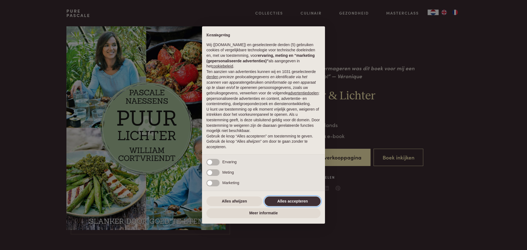
click at [286, 200] on button "Alles accepteren" at bounding box center [292, 201] width 56 height 10
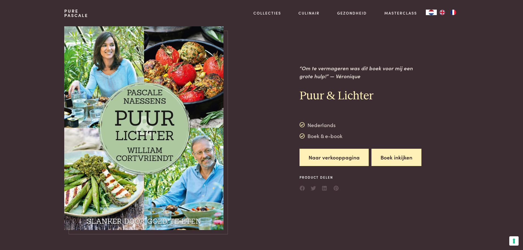
click at [386, 157] on button "Boek inkijken" at bounding box center [396, 157] width 50 height 17
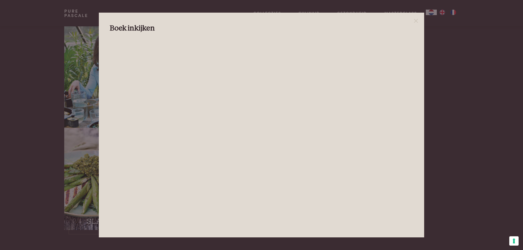
scroll to position [27, 0]
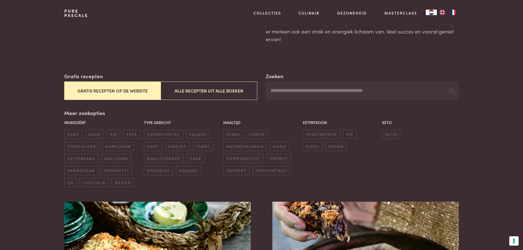
scroll to position [55, 0]
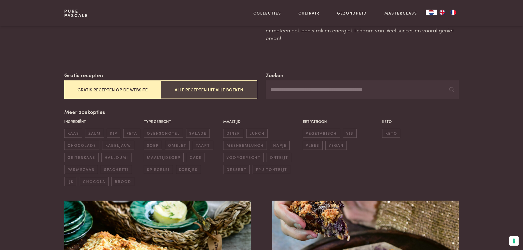
click at [223, 90] on button "Alle recepten uit alle boeken" at bounding box center [208, 89] width 96 height 18
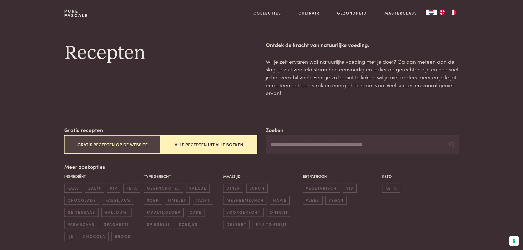
click at [92, 145] on button "Gratis recepten op de website" at bounding box center [112, 144] width 96 height 18
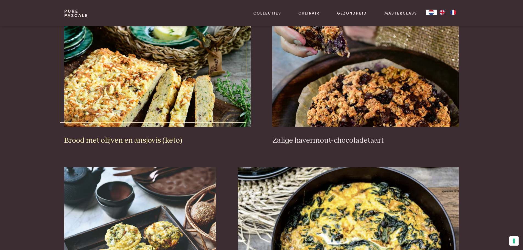
scroll to position [236, 0]
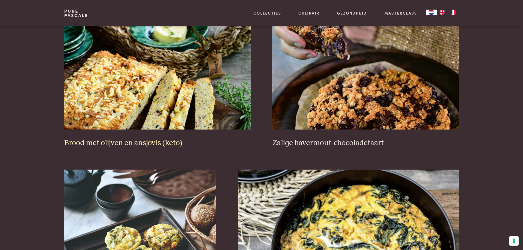
click at [153, 144] on h3 "Brood met olijven en ansjovis (keto)" at bounding box center [157, 143] width 186 height 10
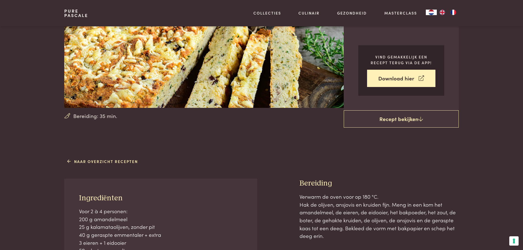
scroll to position [82, 0]
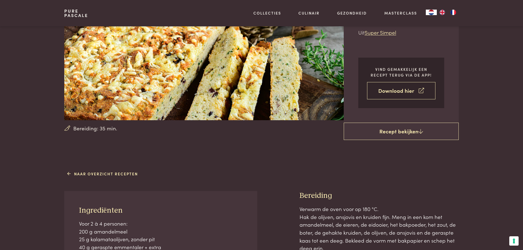
click at [396, 95] on link "Download hier" at bounding box center [401, 90] width 68 height 17
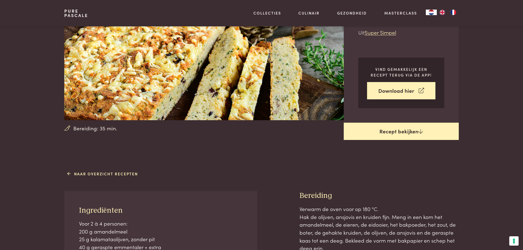
click at [390, 129] on link "Recept bekijken" at bounding box center [400, 132] width 115 height 18
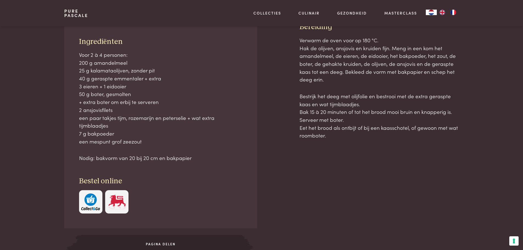
scroll to position [251, 0]
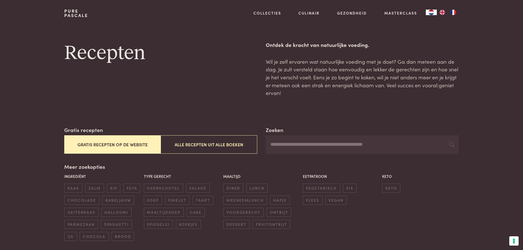
click at [106, 144] on button "Gratis recepten op de website" at bounding box center [112, 144] width 96 height 18
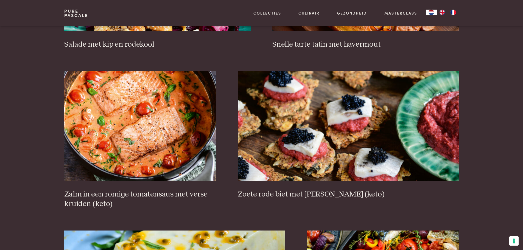
scroll to position [784, 0]
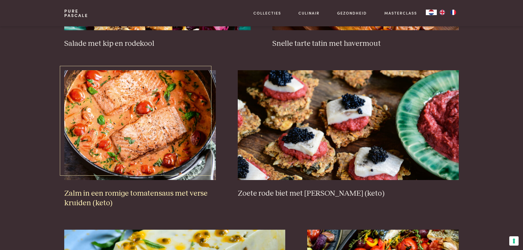
click at [133, 195] on h3 "Zalm in een romige tomatensaus met verse kruiden (keto)" at bounding box center [139, 198] width 151 height 19
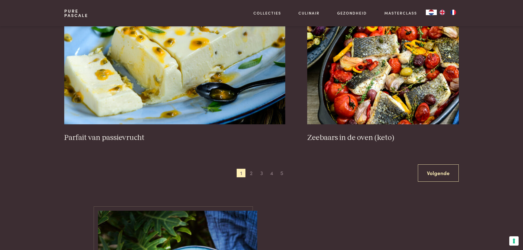
scroll to position [1004, 0]
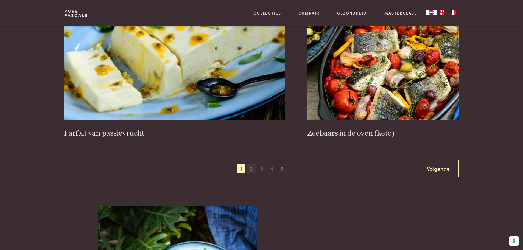
click at [249, 168] on span "2" at bounding box center [251, 168] width 9 height 9
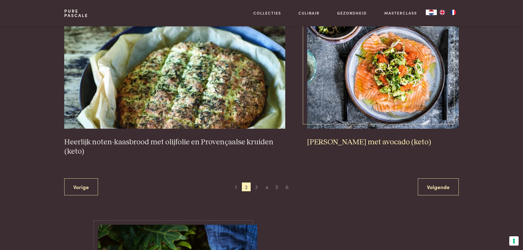
scroll to position [1031, 0]
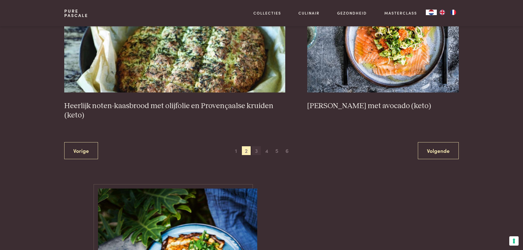
click at [255, 151] on span "3" at bounding box center [256, 150] width 9 height 9
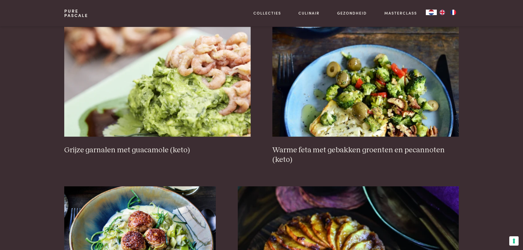
scroll to position [702, 0]
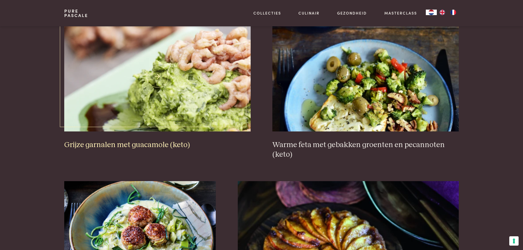
click at [125, 144] on h3 "Grijze garnalen met guacamole (keto)" at bounding box center [157, 145] width 186 height 10
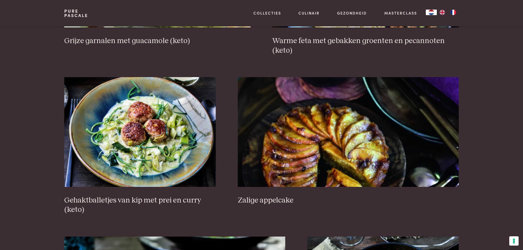
scroll to position [812, 0]
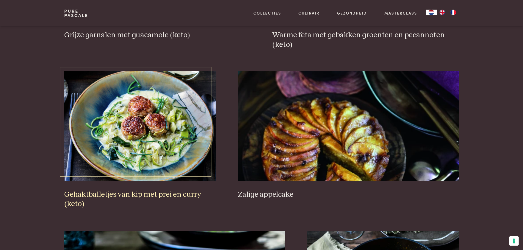
click at [140, 194] on h3 "Gehaktballetjes van kip met prei en curry (keto)" at bounding box center [139, 199] width 151 height 19
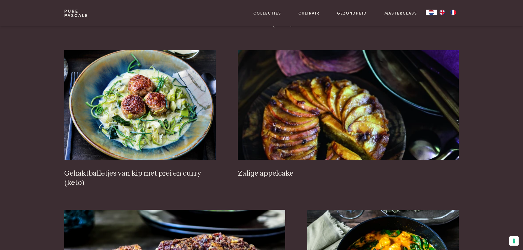
scroll to position [833, 0]
click at [134, 174] on h3 "Gehaktballetjes van kip met prei en curry (keto)" at bounding box center [139, 177] width 151 height 19
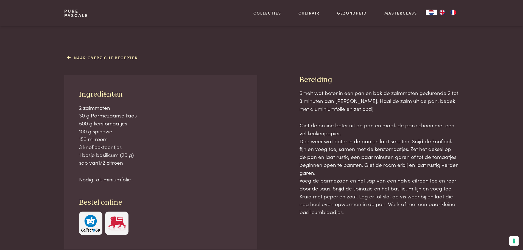
scroll to position [192, 0]
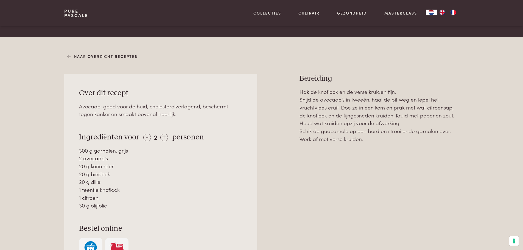
scroll to position [247, 0]
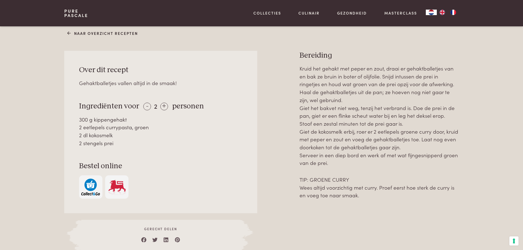
scroll to position [247, 0]
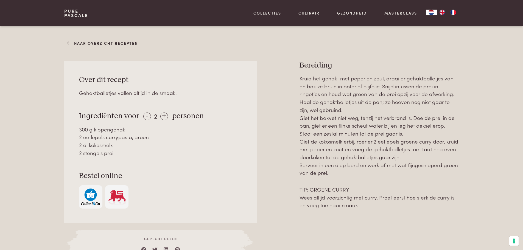
scroll to position [219, 0]
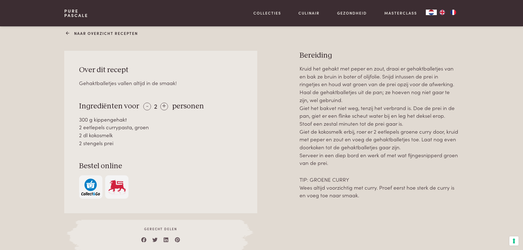
click at [80, 33] on link "Naar overzicht recepten" at bounding box center [102, 33] width 70 height 6
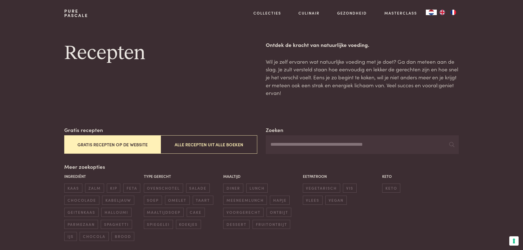
click at [118, 148] on button "Gratis recepten op de website" at bounding box center [112, 144] width 96 height 18
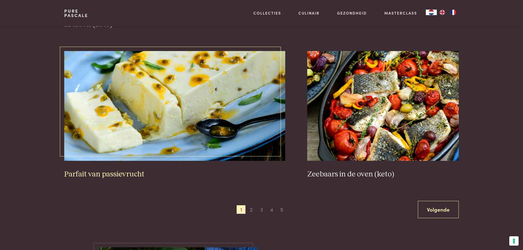
scroll to position [976, 0]
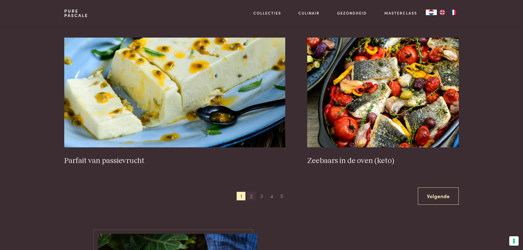
click at [252, 199] on span "2" at bounding box center [251, 196] width 9 height 9
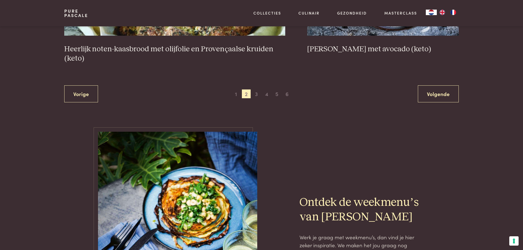
scroll to position [1086, 0]
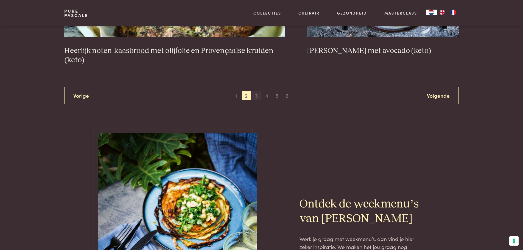
click at [256, 97] on span "3" at bounding box center [256, 95] width 9 height 9
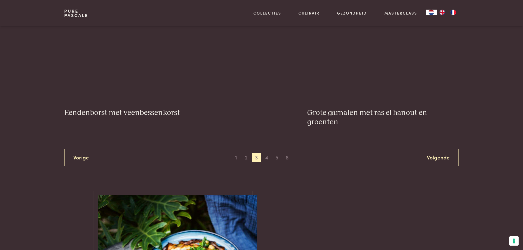
scroll to position [1059, 0]
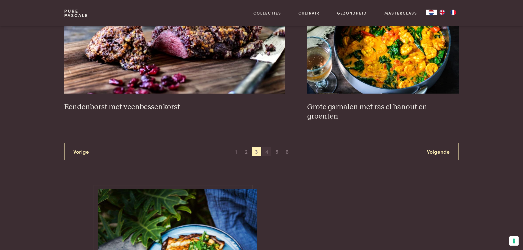
click at [265, 147] on span "4" at bounding box center [266, 151] width 9 height 9
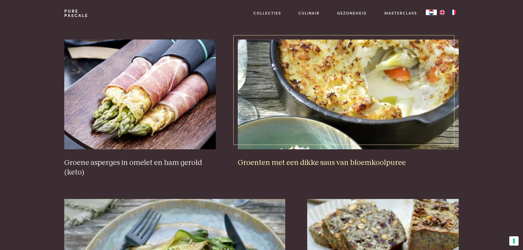
scroll to position [812, 0]
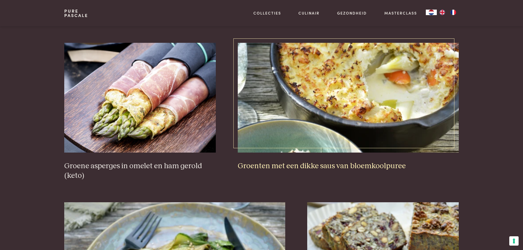
click at [325, 165] on h3 "Groenten met een dikke saus van bloemkoolpuree" at bounding box center [348, 166] width 221 height 10
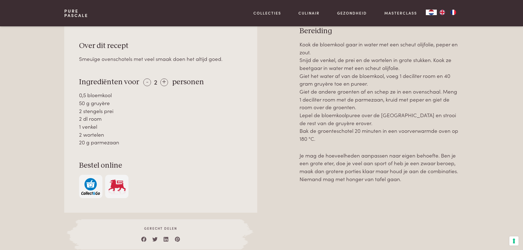
scroll to position [219, 0]
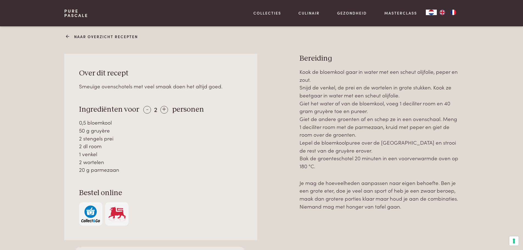
click at [89, 36] on link "Naar overzicht recepten" at bounding box center [102, 37] width 70 height 6
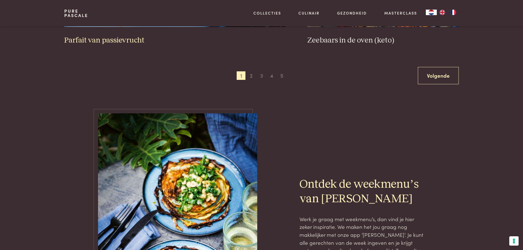
scroll to position [1097, 0]
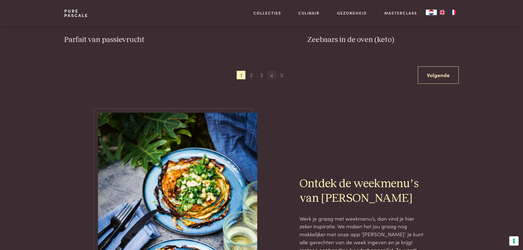
click at [270, 76] on span "4" at bounding box center [271, 75] width 9 height 9
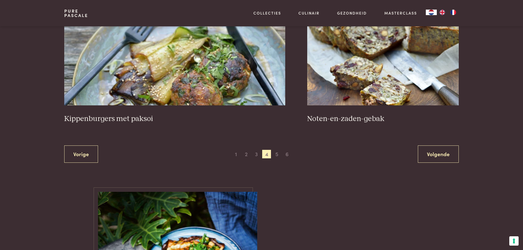
scroll to position [1031, 0]
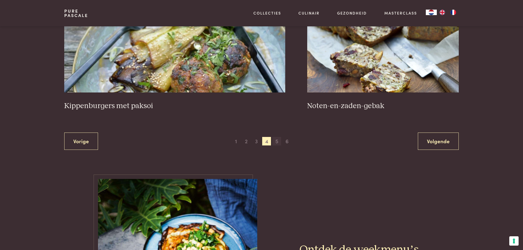
click at [276, 143] on span "5" at bounding box center [276, 141] width 9 height 9
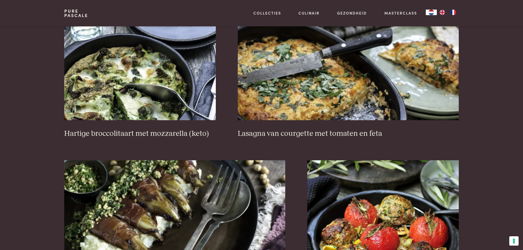
scroll to position [400, 0]
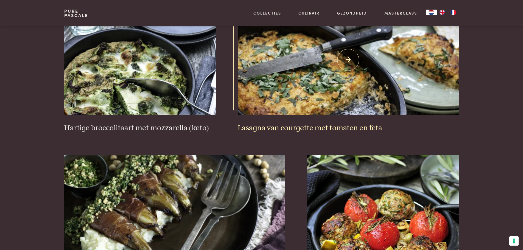
click at [302, 127] on h3 "Lasagna van courgette met tomaten en feta" at bounding box center [348, 128] width 221 height 10
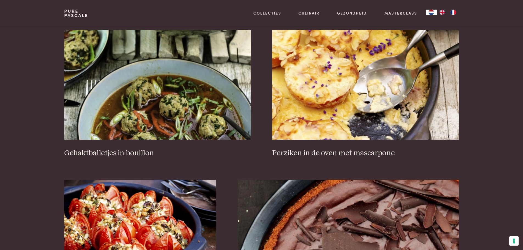
scroll to position [702, 0]
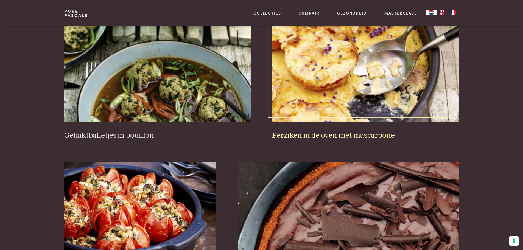
click at [334, 138] on h3 "Perziken in de oven met mascarpone" at bounding box center [365, 136] width 186 height 10
click at [334, 136] on h3 "Perziken in de oven met mascarpone" at bounding box center [365, 136] width 186 height 10
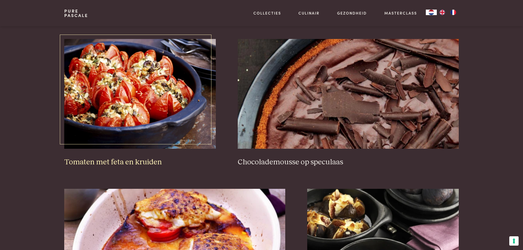
scroll to position [839, 0]
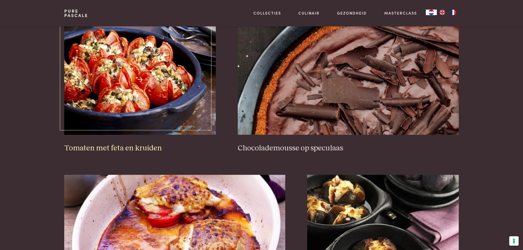
click at [113, 146] on h3 "Tomaten met feta en kruiden" at bounding box center [139, 148] width 151 height 10
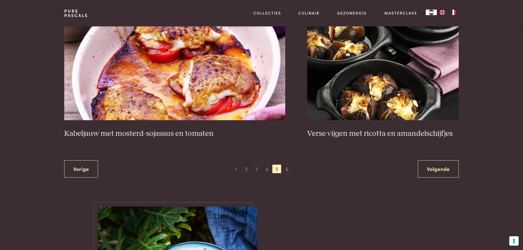
scroll to position [1004, 0]
click at [289, 169] on span "6" at bounding box center [287, 168] width 9 height 9
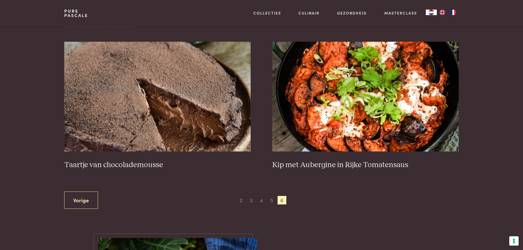
scroll to position [236, 0]
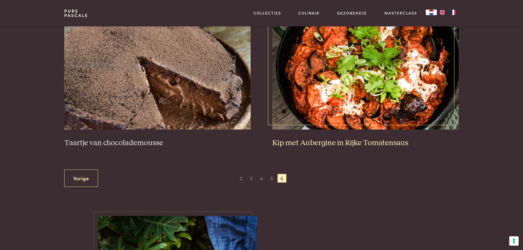
click at [326, 142] on h3 "Kip met Aubergine in Rijke Tomatensaus" at bounding box center [365, 143] width 186 height 10
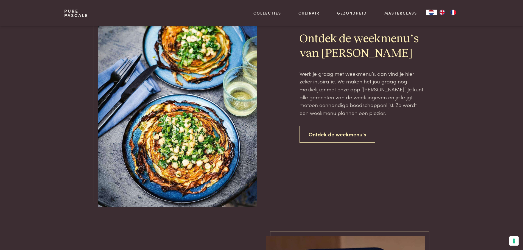
scroll to position [455, 0]
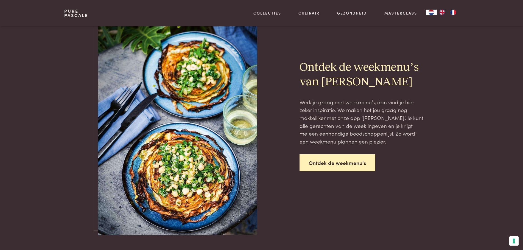
click at [345, 163] on link "Ontdek de weekmenu's" at bounding box center [337, 162] width 76 height 17
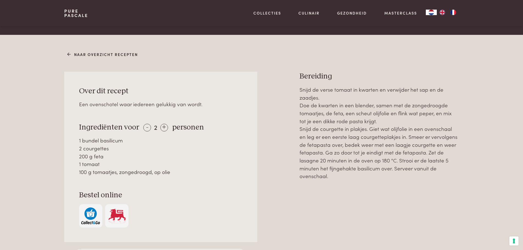
scroll to position [192, 0]
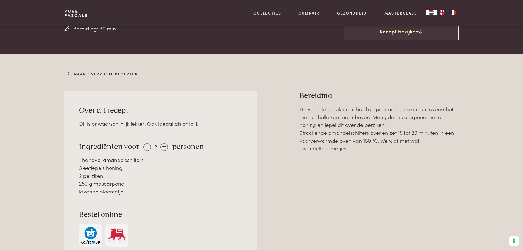
scroll to position [192, 0]
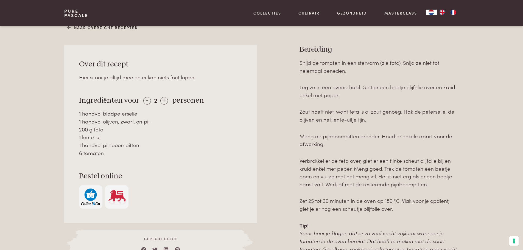
scroll to position [247, 0]
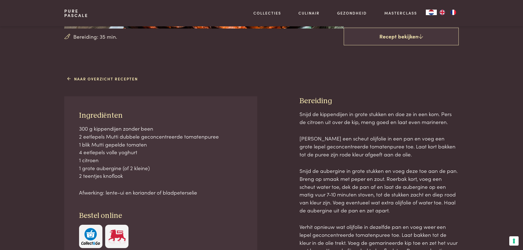
scroll to position [137, 0]
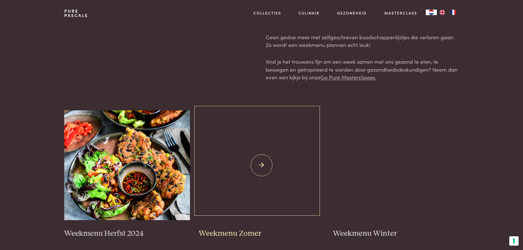
scroll to position [55, 0]
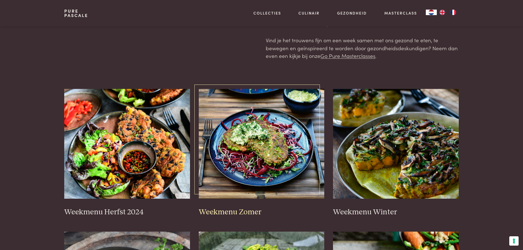
click at [271, 160] on img at bounding box center [262, 144] width 126 height 110
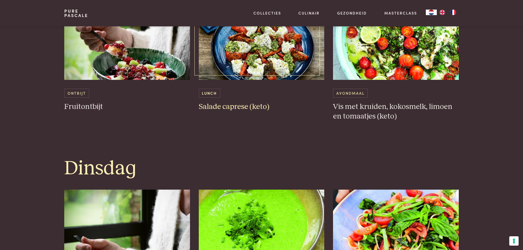
scroll to position [384, 0]
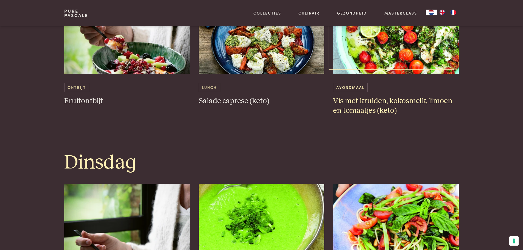
click at [392, 99] on h3 "Vis met kruiden, kokosmelk, limoen en tomaatjes (keto)" at bounding box center [396, 105] width 126 height 19
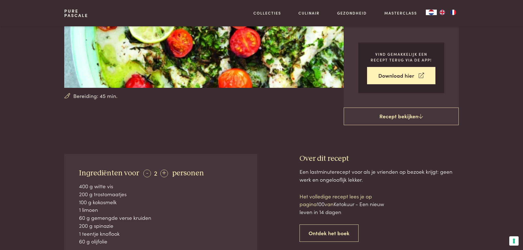
scroll to position [110, 0]
